Goal: Task Accomplishment & Management: Complete application form

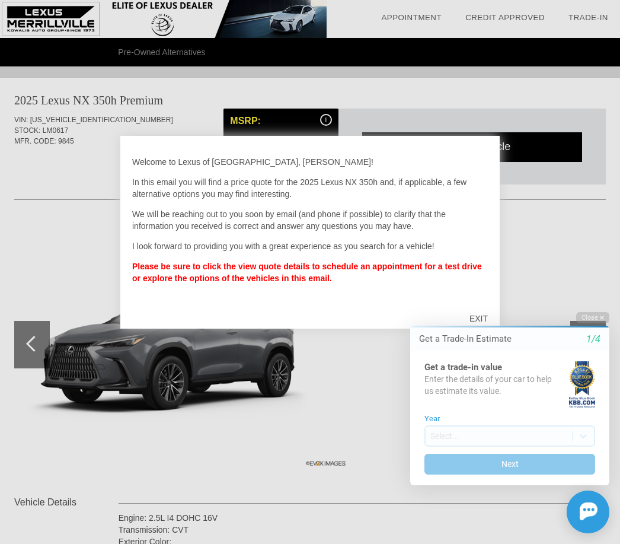
click at [483, 320] on div "Close Get a Trade-In Estimate 1/4 Get a trade-in value Enter the details of you…" at bounding box center [502, 422] width 213 height 221
click at [479, 302] on html "Welcome! Get a Trade-In Estimate 1/4 Get a trade-in value Enter the details of …" at bounding box center [502, 302] width 235 height 0
click at [489, 316] on div "Close Get a Trade-In Estimate 1/4 Get a trade-in value Enter the details of you…" at bounding box center [502, 422] width 213 height 221
click at [480, 318] on div "Close Get a Trade-In Estimate 1/4 Get a trade-in value Enter the details of you…" at bounding box center [502, 422] width 213 height 221
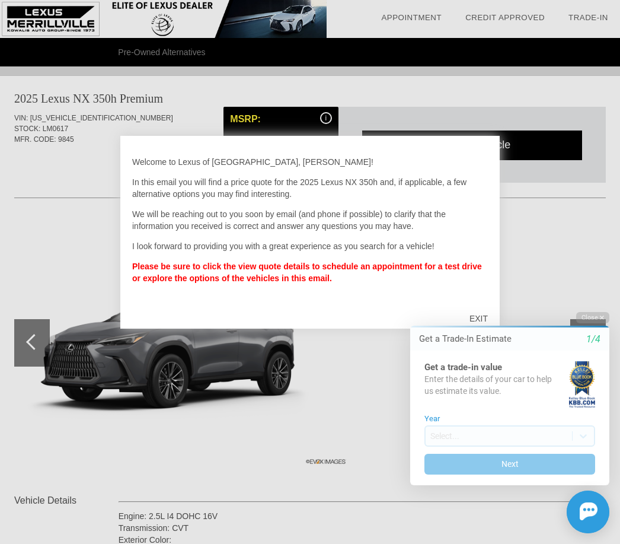
click at [485, 323] on div "Close Get a Trade-In Estimate 1/4 Get a trade-in value Enter the details of you…" at bounding box center [502, 422] width 213 height 221
click at [484, 324] on div "Close Get a Trade-In Estimate 1/4 Get a trade-in value Enter the details of you…" at bounding box center [502, 422] width 213 height 221
click at [530, 302] on html "Welcome! Get a Trade-In Estimate 1/4 Get a trade-in value Enter the details of …" at bounding box center [502, 302] width 235 height 0
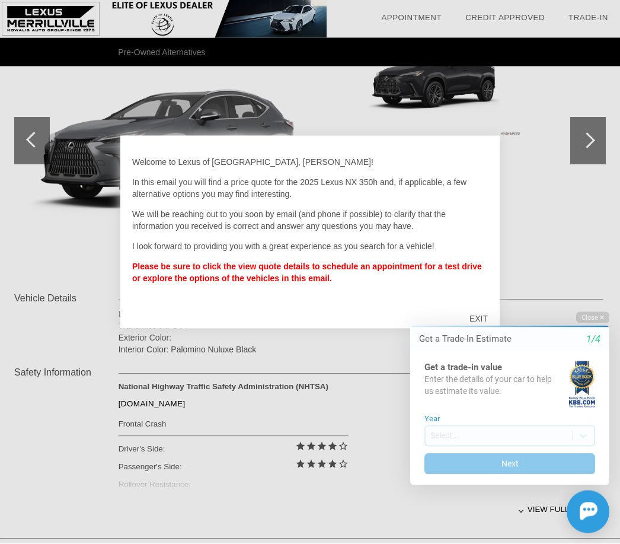
scroll to position [190, 0]
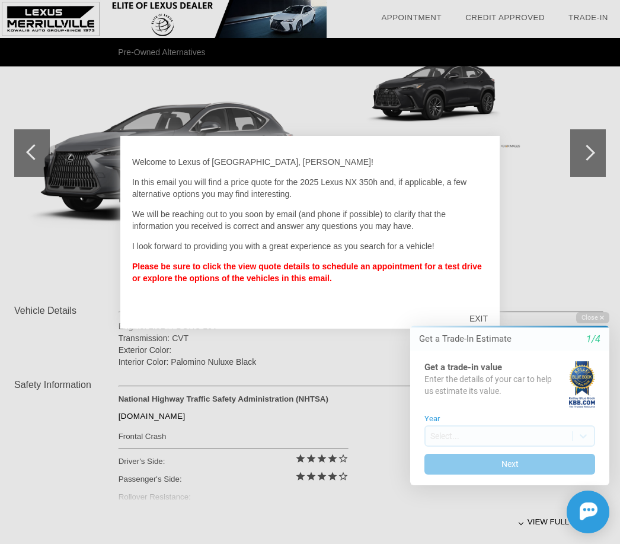
click at [483, 321] on div "EXIT" at bounding box center [479, 319] width 42 height 36
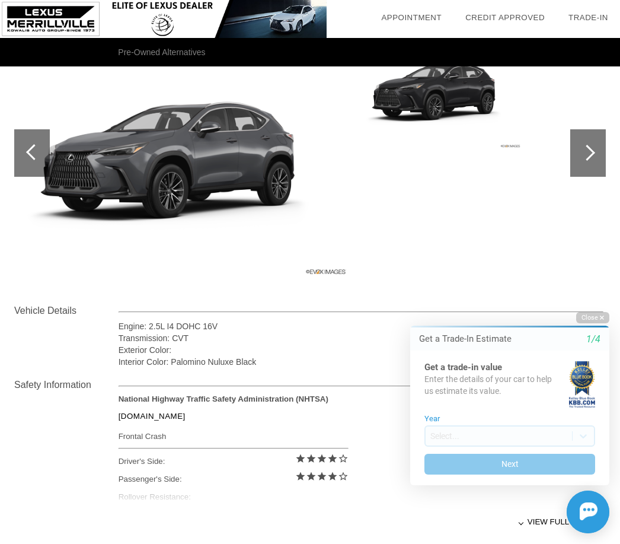
click at [599, 319] on button "Close" at bounding box center [592, 317] width 33 height 11
click at [599, 317] on button "Close" at bounding box center [592, 317] width 33 height 11
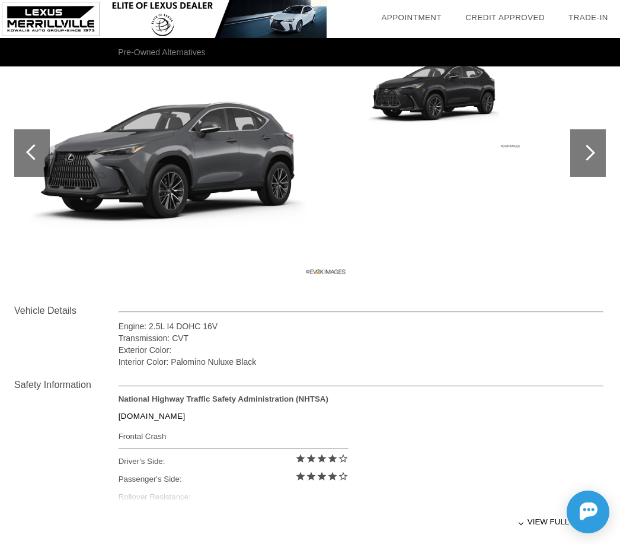
click at [591, 155] on div at bounding box center [587, 153] width 16 height 16
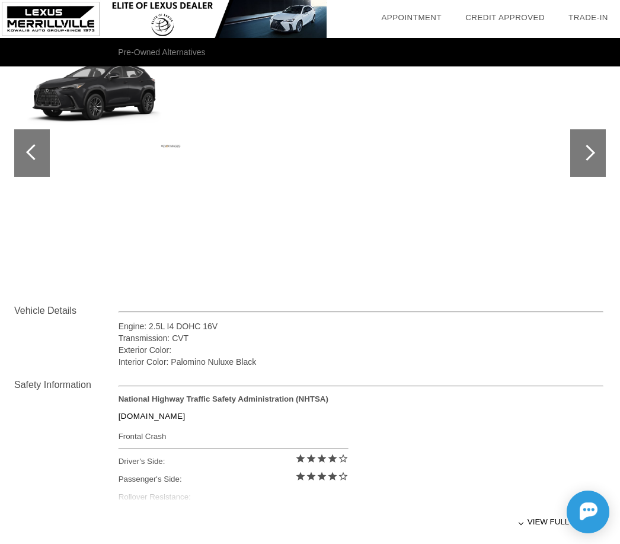
click at [589, 157] on div at bounding box center [587, 153] width 16 height 16
click at [592, 155] on div at bounding box center [587, 153] width 16 height 16
click at [590, 152] on div at bounding box center [587, 153] width 16 height 16
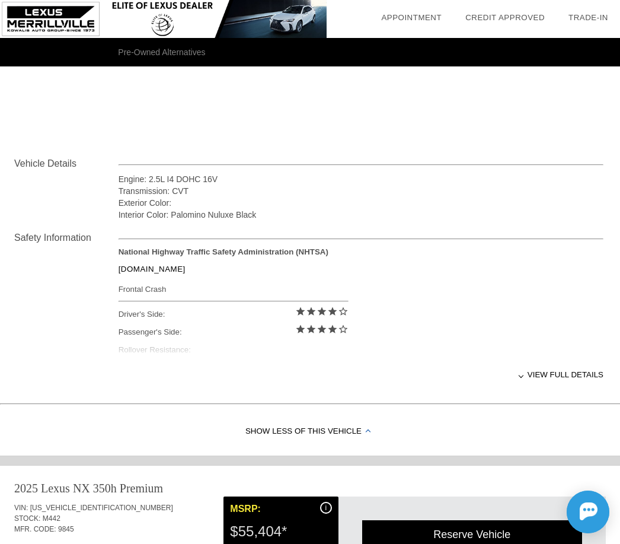
scroll to position [338, 0]
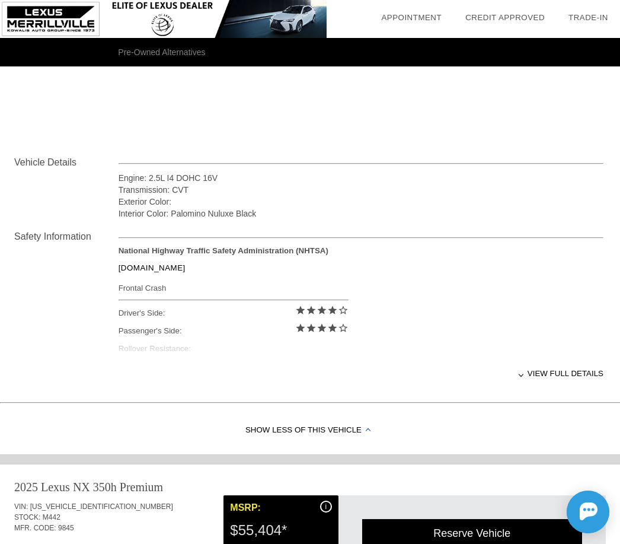
click at [576, 378] on div "View full details" at bounding box center [361, 373] width 485 height 29
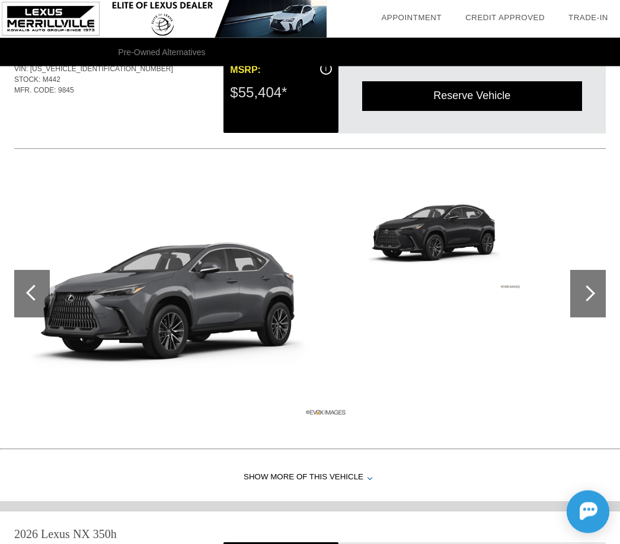
scroll to position [776, 0]
click at [590, 306] on div at bounding box center [588, 293] width 36 height 47
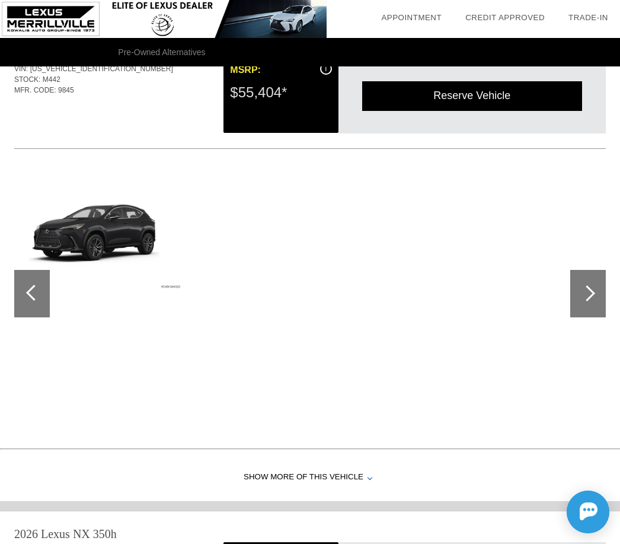
click at [589, 305] on div at bounding box center [588, 293] width 36 height 47
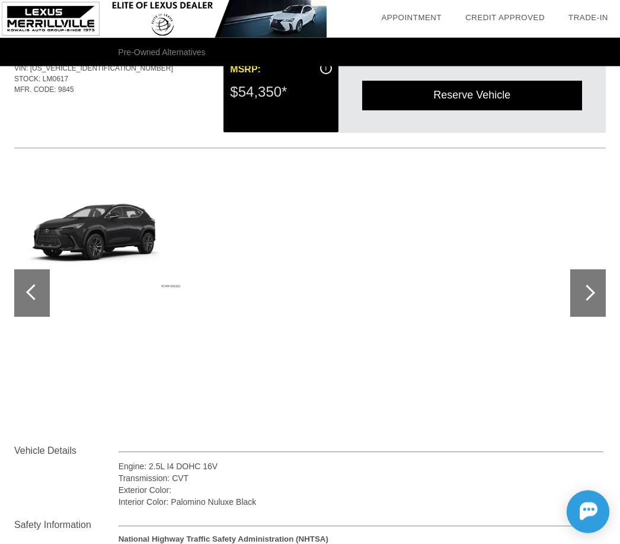
scroll to position [0, 0]
